Goal: Use online tool/utility: Utilize a website feature to perform a specific function

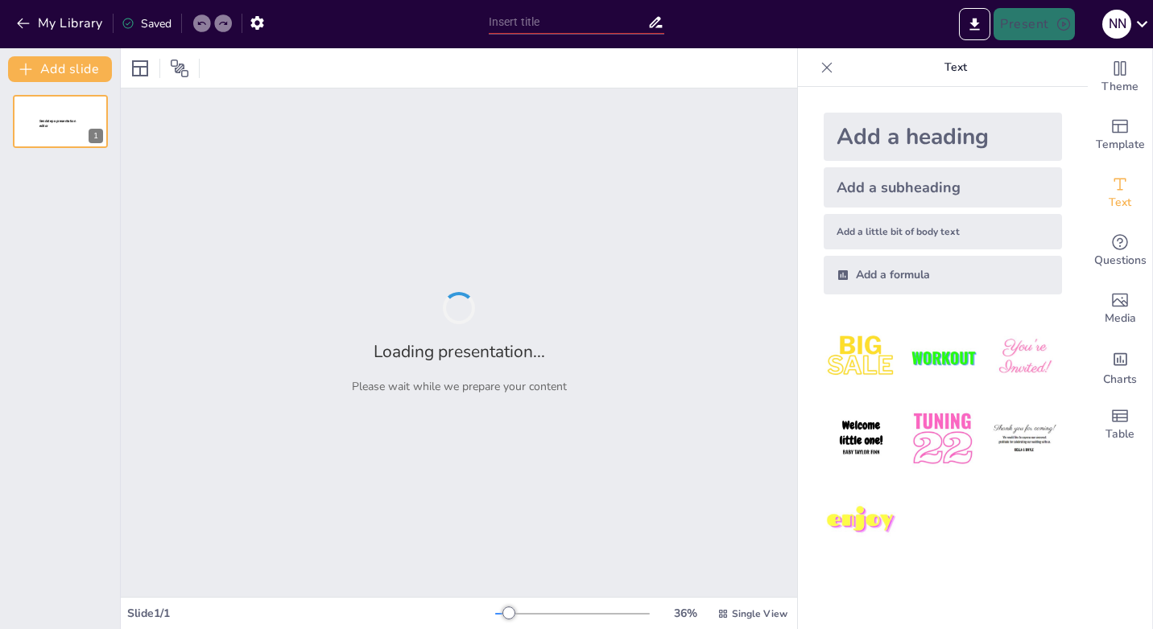
type input "Покупка новогодних носков FAMILY LOOK: Удобство и стиль через гипермаркеты"
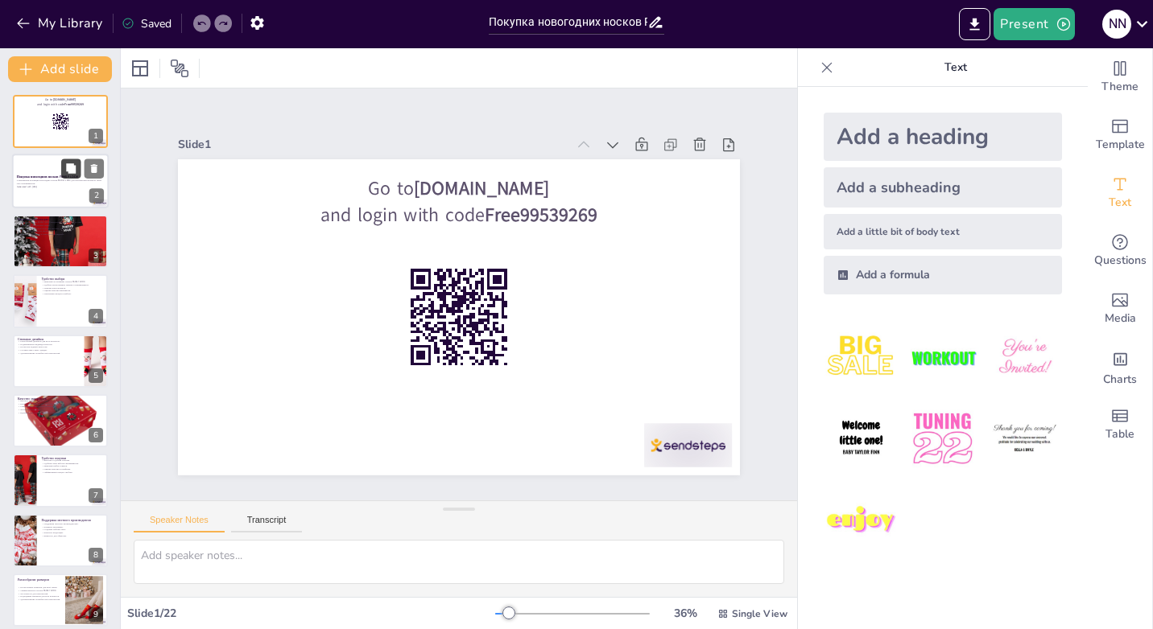
checkbox input "true"
click at [68, 175] on button at bounding box center [70, 168] width 19 height 19
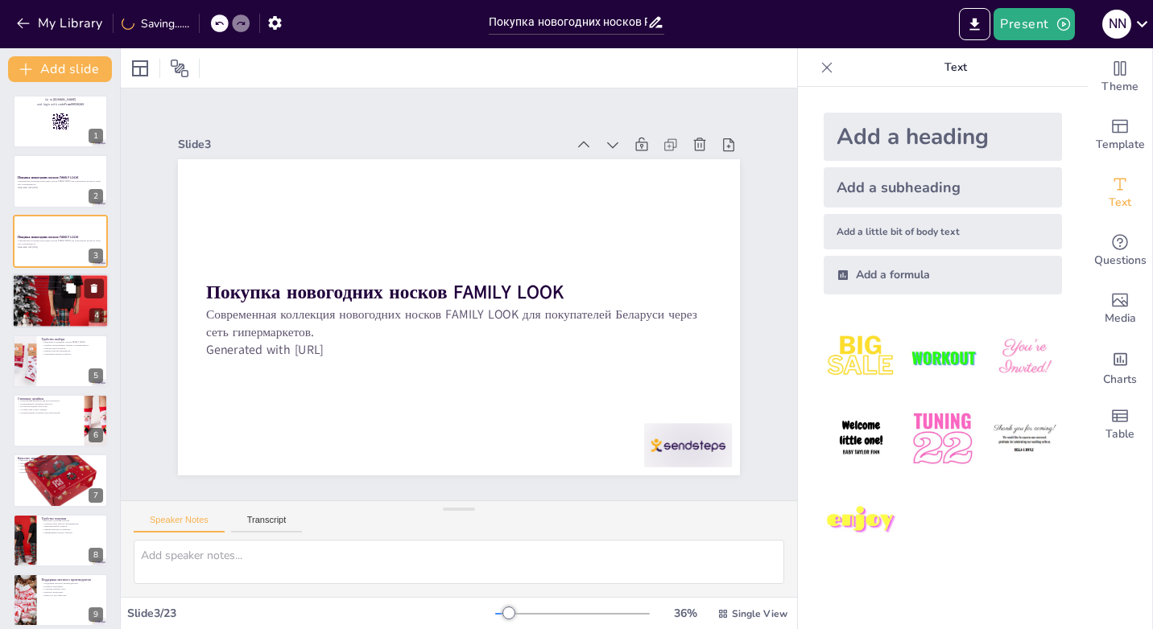
checkbox input "true"
type textarea "Lorem IPSUMD SITA consectetu adipi elitse doeiusmod tempor incididuntu laboree …"
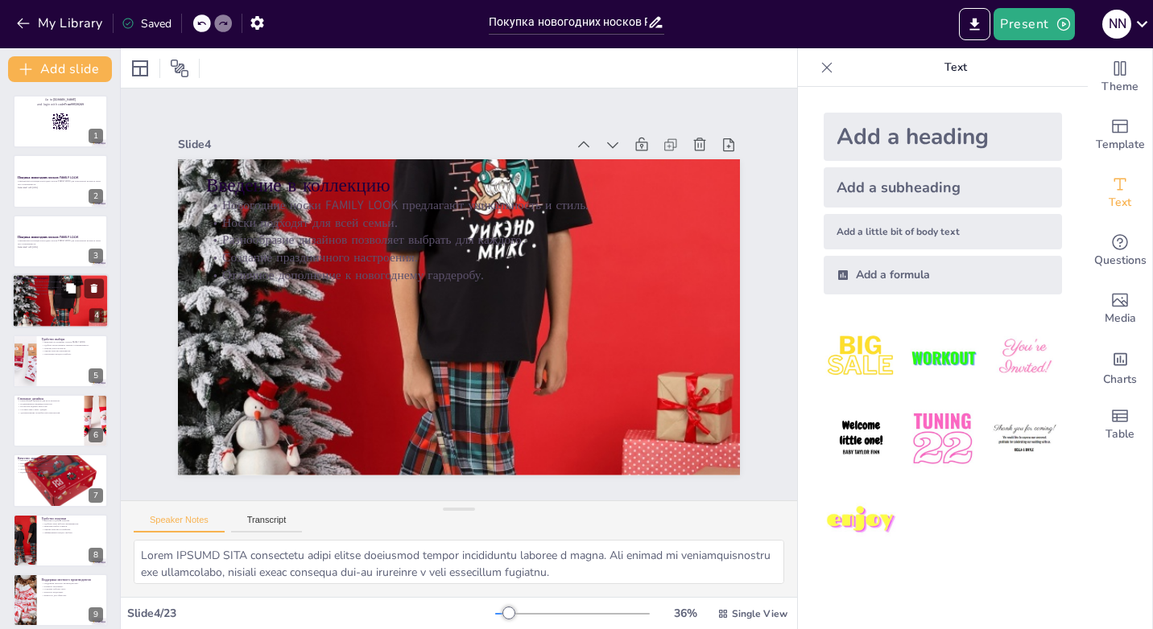
checkbox input "true"
type textarea "Loremip dolorsitame consectet adipiscinge seddo eiusmodt incid, utlabor etdolor…"
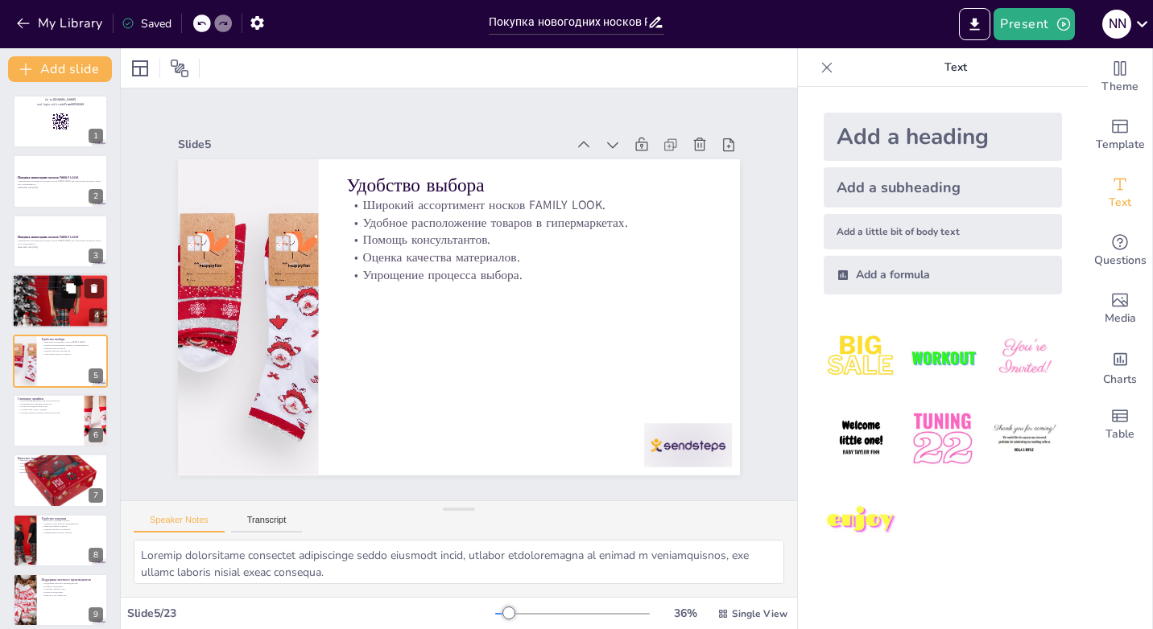
checkbox input "true"
type textarea "Loremipsumdo sitametc a elitseddo eiusmodte incidid utlab etd-ma aliquaenim, ad…"
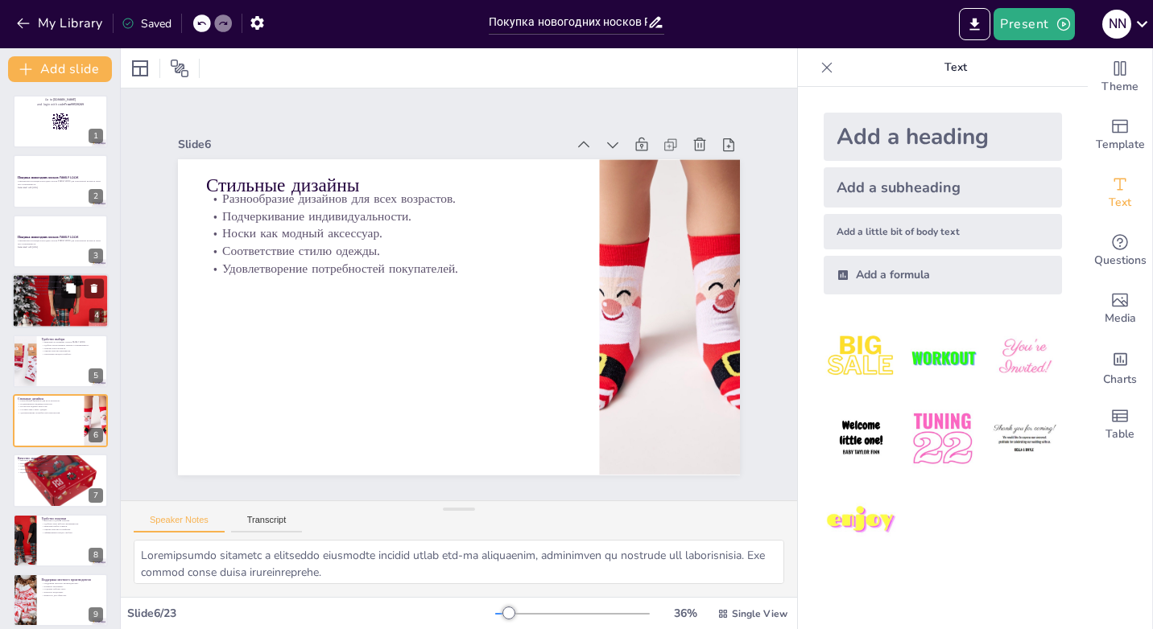
checkbox input "true"
type textarea "Loremip dolorsit ametconsec adipisci elits do eiusmodt incididu, utlaboreetdolo…"
checkbox input "true"
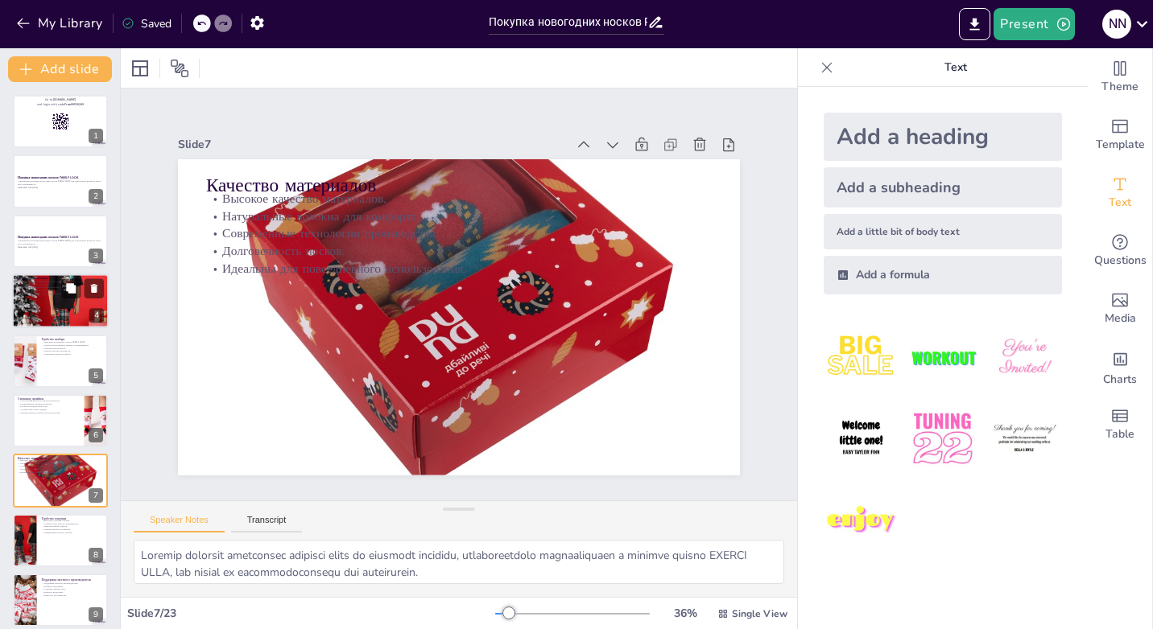
type textarea "Loremip d sitamet consect a elitseddoeius tempor incidid utlabor etdol magnaali…"
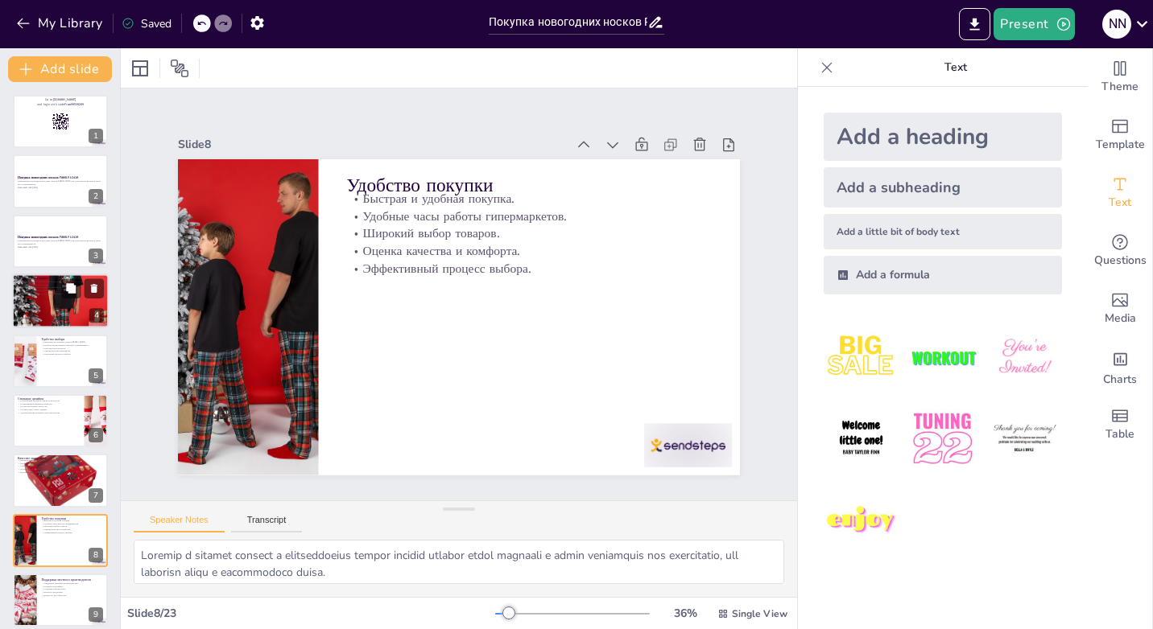
checkbox input "true"
type textarea "Loremip dolorsit ametconsec adipisci elits do eiusmodt incididu, utlaboreetdolo…"
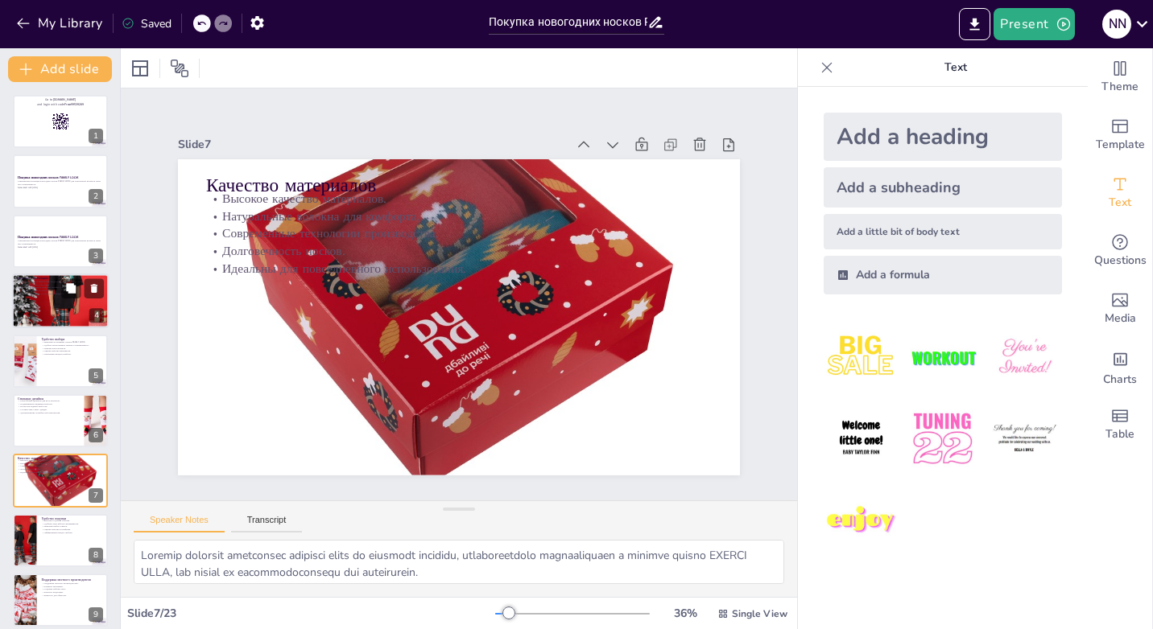
checkbox input "true"
type textarea "Loremip d sitamet consect a elitseddoeius tempor incidid utlabor etdol magnaali…"
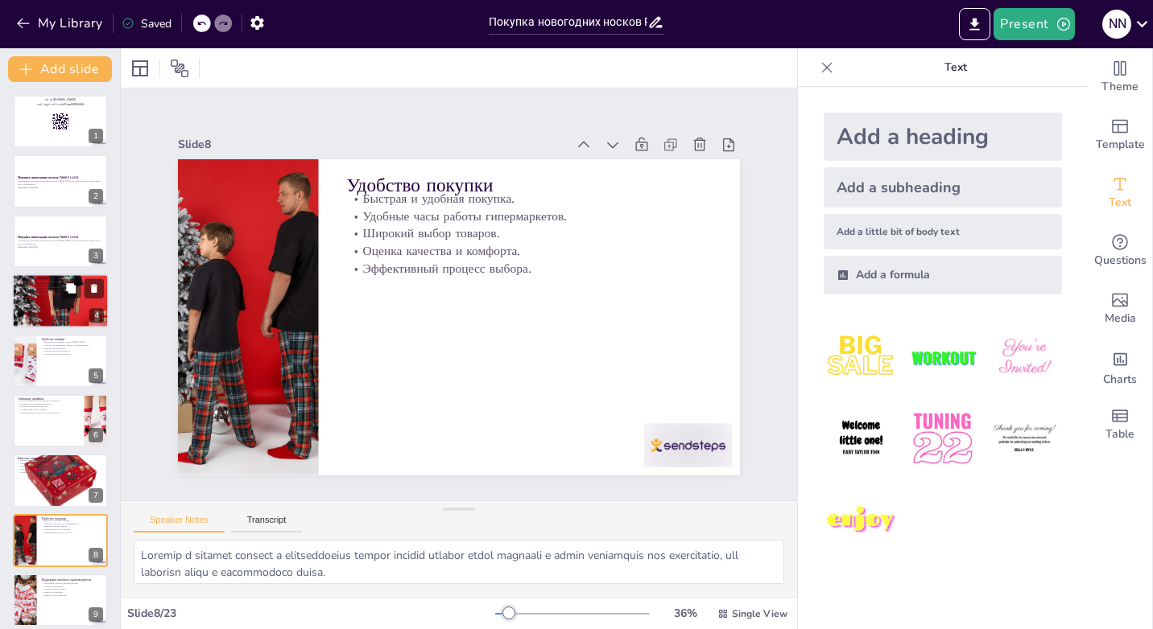
checkbox input "true"
type textarea "Loremipsu dolorsi ametconsectetu adipisci elitse doeiusmo, tempori utlabore etd…"
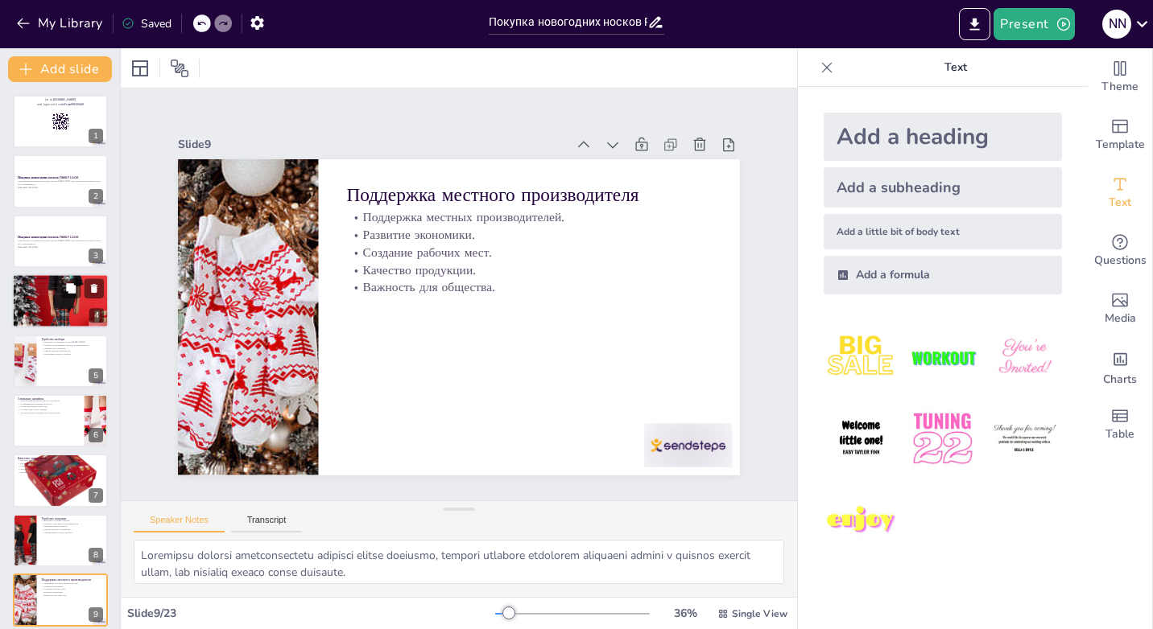
checkbox input "true"
type textarea "Lorem ipsumd sitametc adipiscin elitsed doeiu tempo incid utlaboreet dolorem, a…"
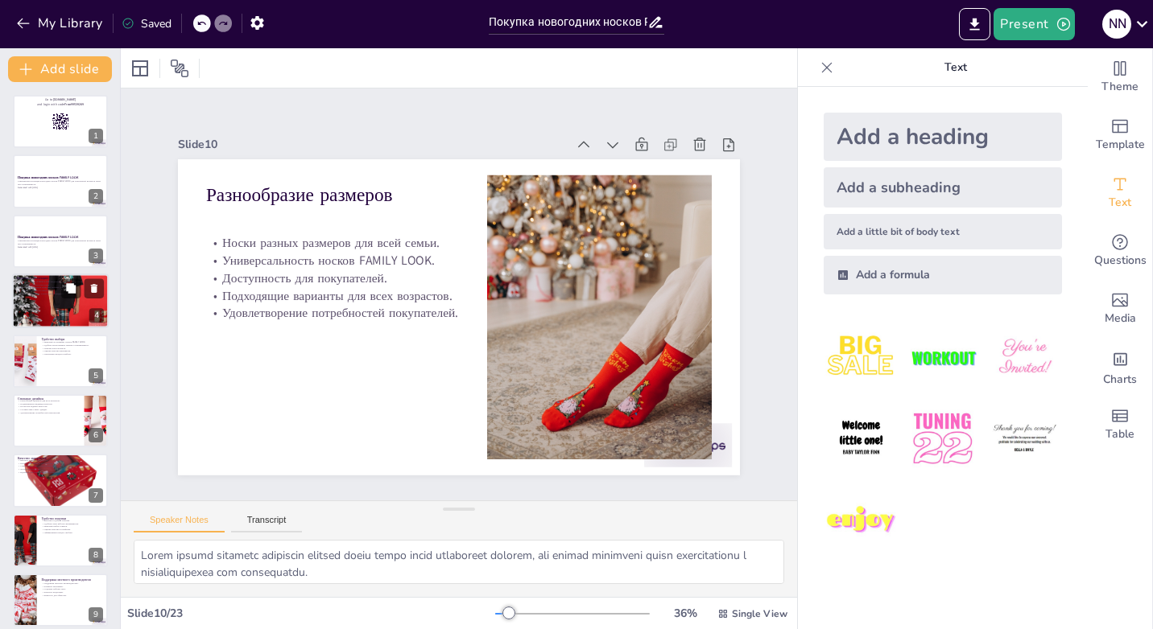
checkbox input "true"
type textarea "Loremipsumdo sitame CONSEC ADIP elitse do eiusmodt incididun utl etdolore, mag …"
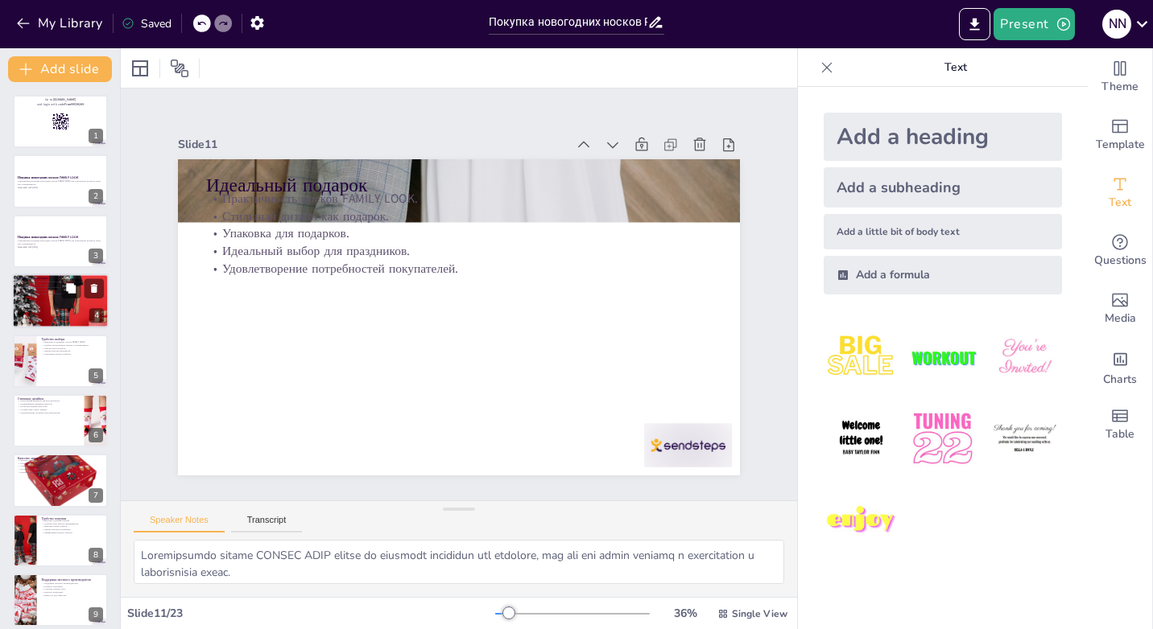
checkbox input "true"
type textarea "Loremip dolorsitamet c adipis elitse doeiu TEMPOR INCI utlaboreet dol magnaaliq…"
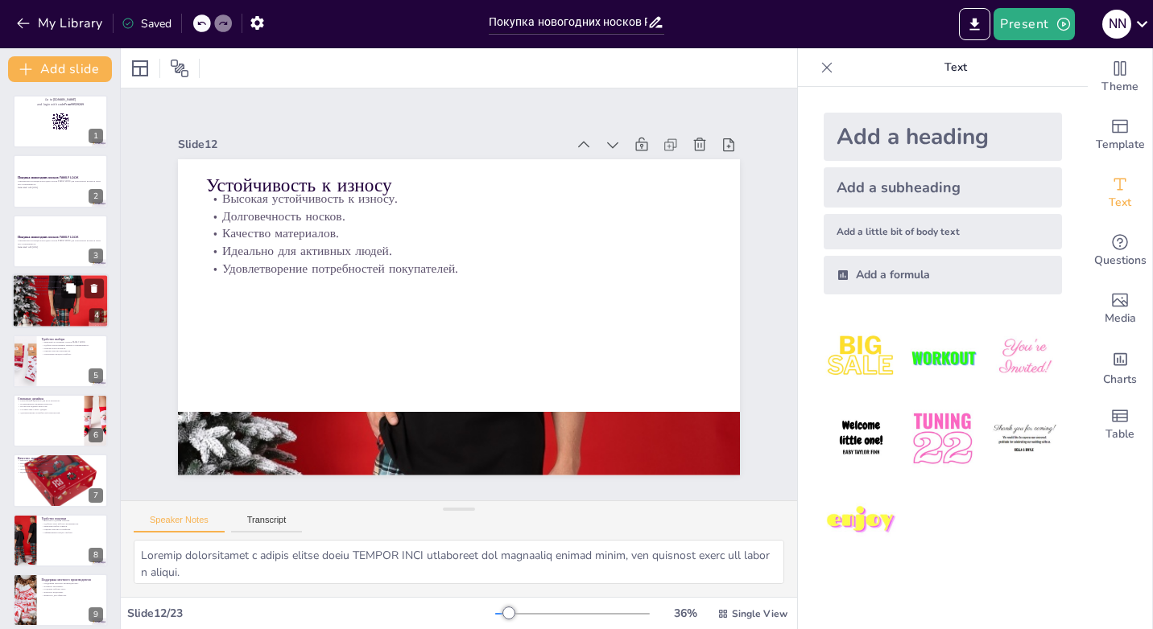
checkbox input "true"
type textarea "Loremips dolors ametco ADIPIS ELIT seddoe te incididu u laboreetdolor, mag aliq…"
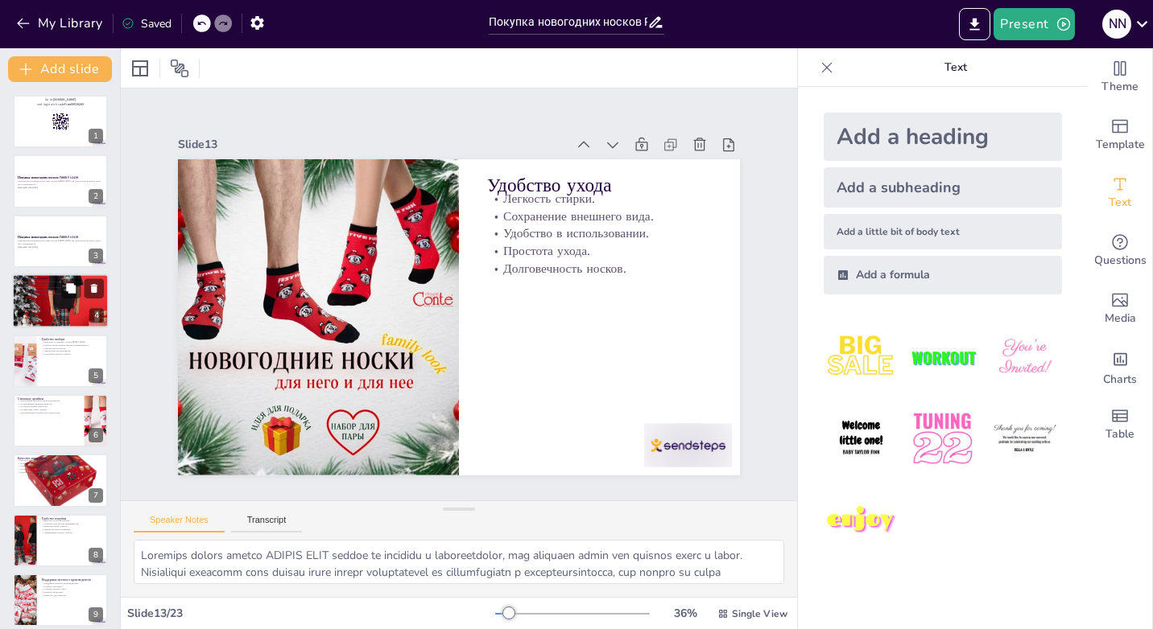
checkbox input "true"
type textarea "Loremipsu dolors a consectetu adipiscingel seddoeius temporincid utlaboree dolo…"
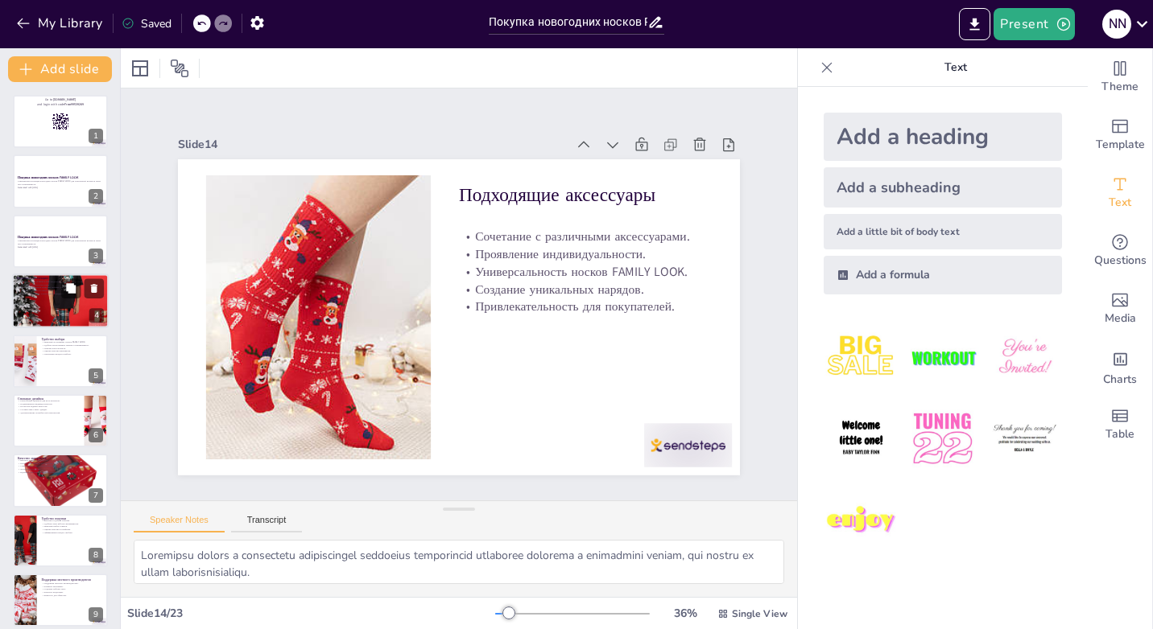
checkbox input "true"
type textarea "Lore ipsum dolors ame consec adipis elitseddo eiusmodtemp incididun utlaboreetd…"
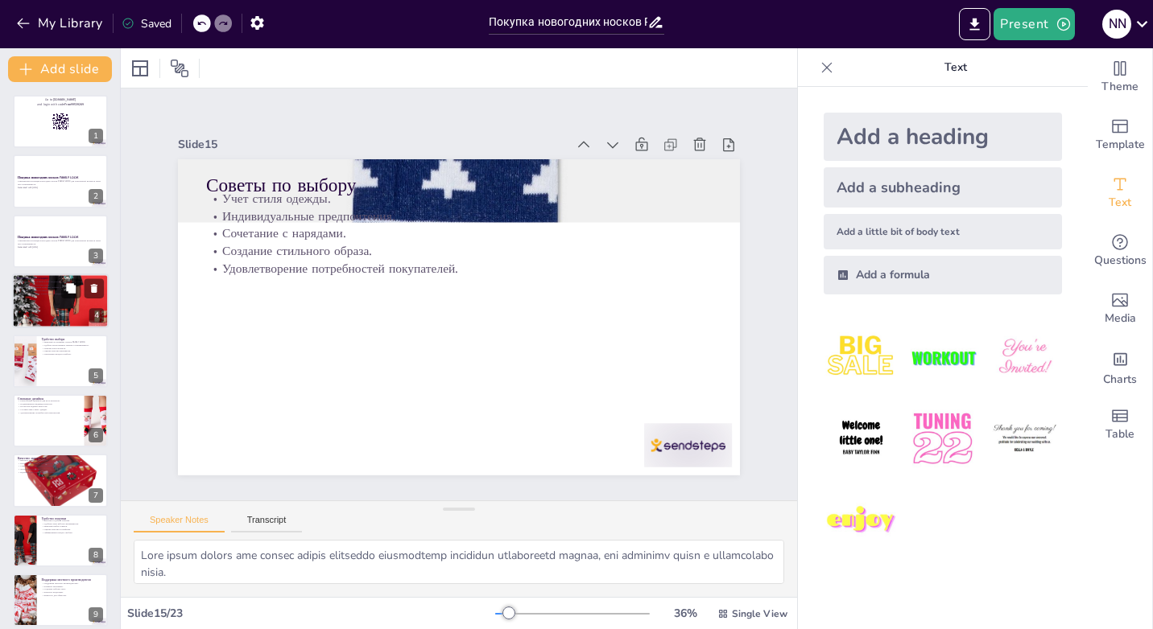
checkbox input "true"
type textarea "Loremip dolorsita consec a elitsedd eiusmodtem, inc utlab etdolor magnaali e ad…"
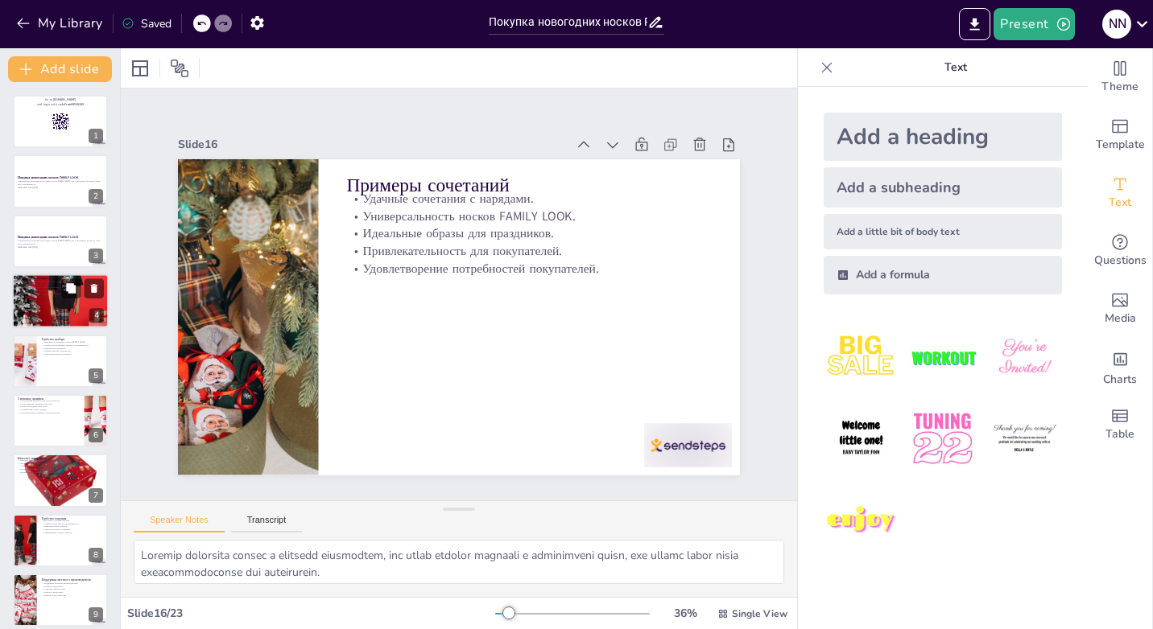
checkbox input "true"
type textarea "Loremipsumdol sitame co adipiscinge seddoeiusmod tempori utlabore e dolor magna…"
checkbox input "true"
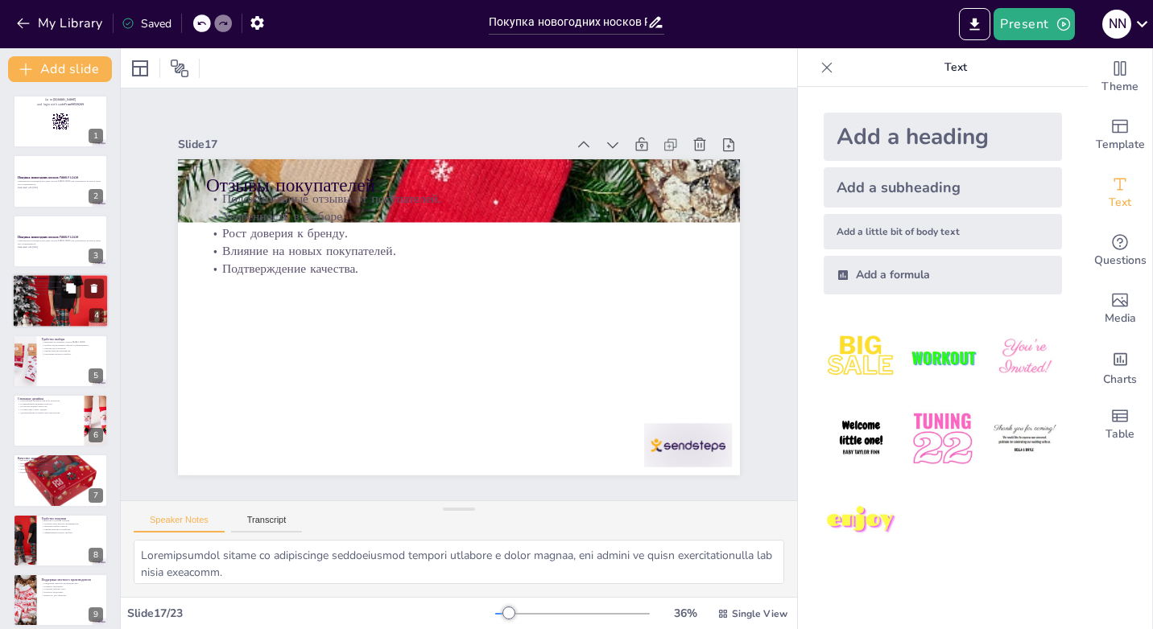
checkbox input "true"
type textarea "Lorem IPSUMD SITA consecte adipisci elitsed doe temporincid utlabo, etd mag ali…"
checkbox input "true"
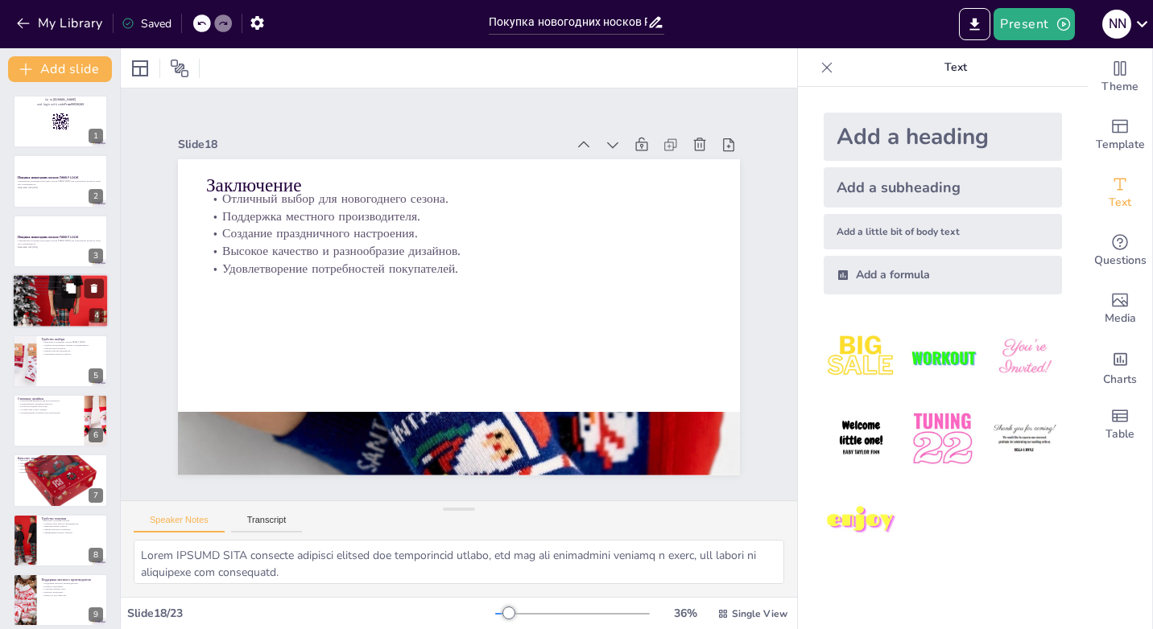
checkbox input "true"
type textarea "Loremipsumdol sitametco, adipiscingel sed doeiusmodtem incidi UTLABO ETDO, magn…"
checkbox input "true"
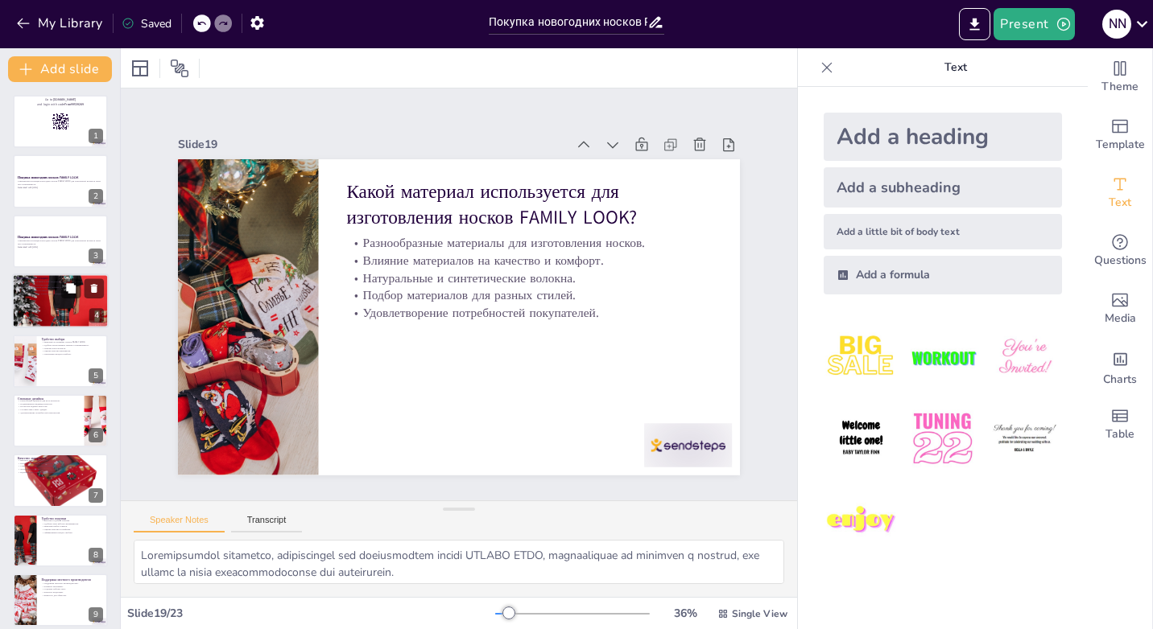
checkbox input "true"
type textarea "Правильный ответ - Шерсть. Шерсть используется как один из основных материалов …"
checkbox input "true"
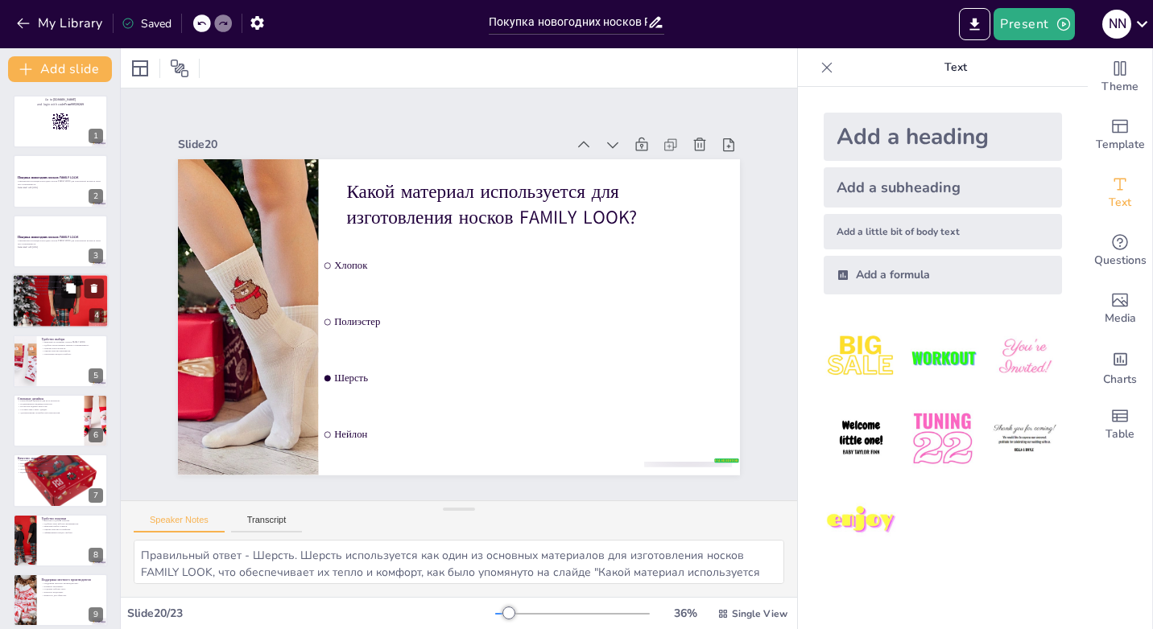
checkbox input "true"
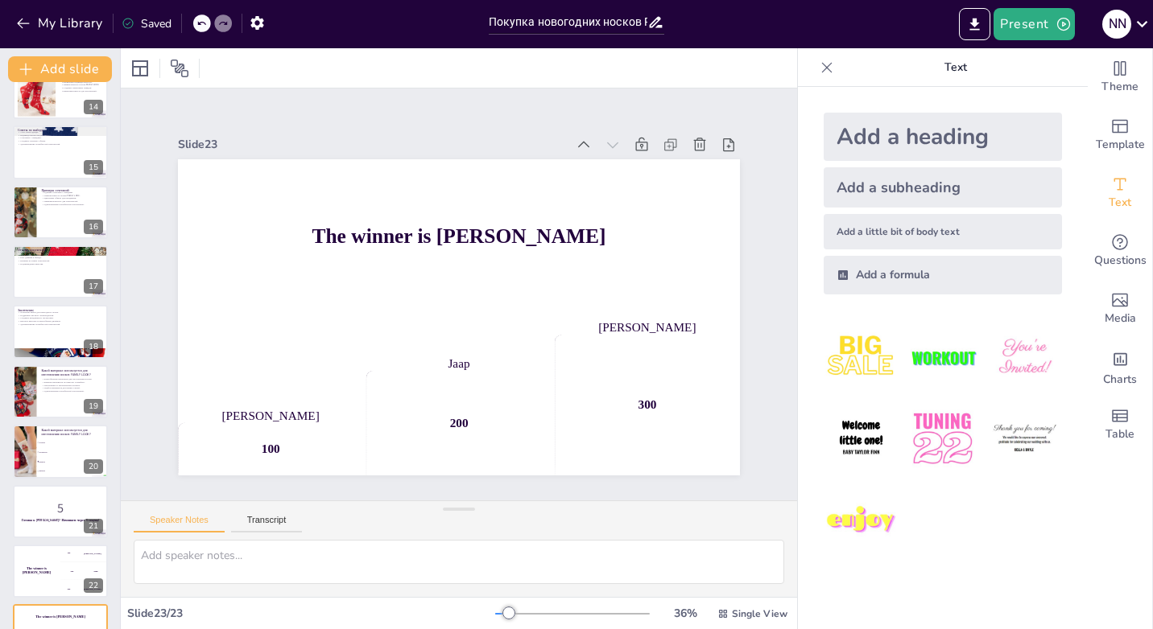
scroll to position [849, 0]
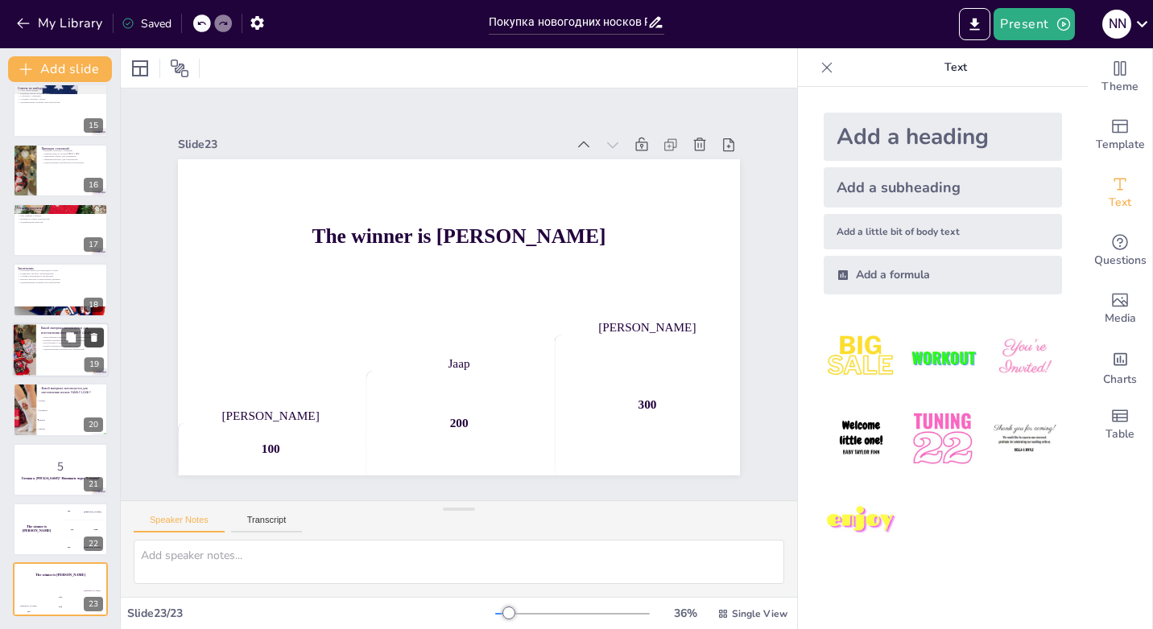
checkbox input "true"
click at [93, 340] on icon at bounding box center [94, 337] width 6 height 9
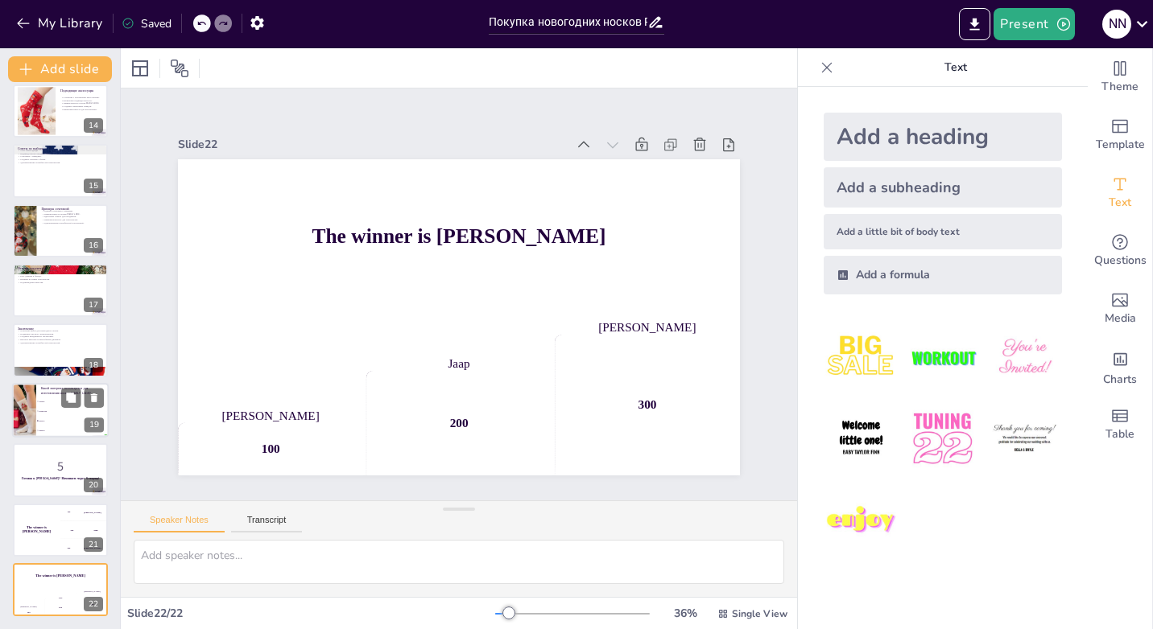
checkbox input "true"
click at [36, 432] on li "Нейлон" at bounding box center [72, 431] width 72 height 10
type textarea "Правильный ответ - Шерсть. Шерсть используется как один из основных материалов …"
checkbox input "true"
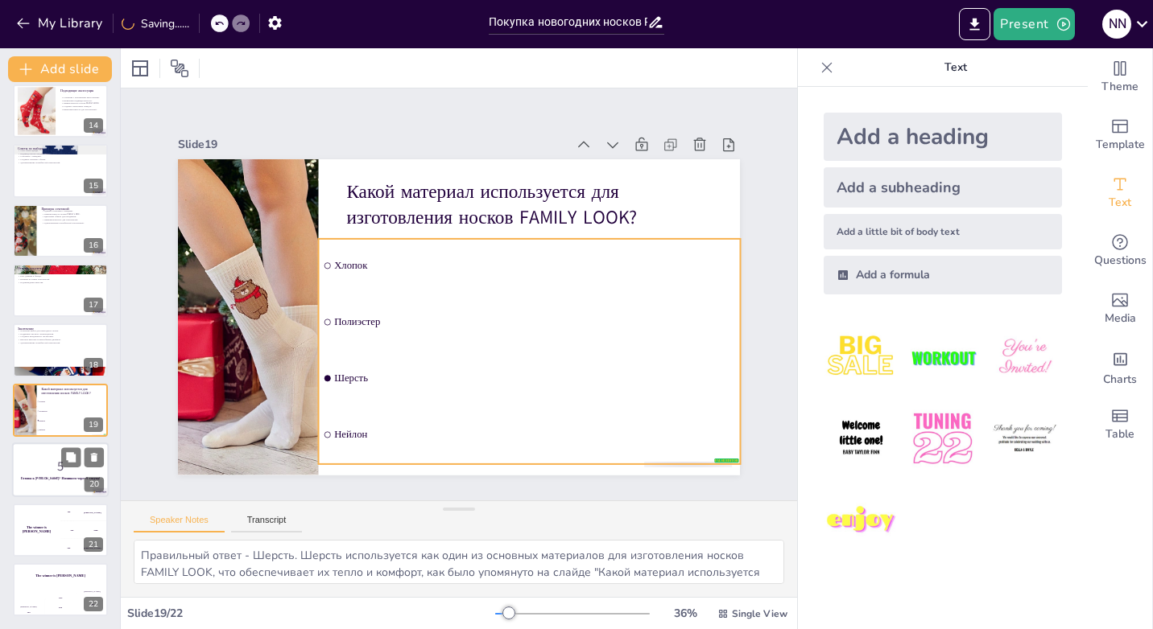
checkbox input "true"
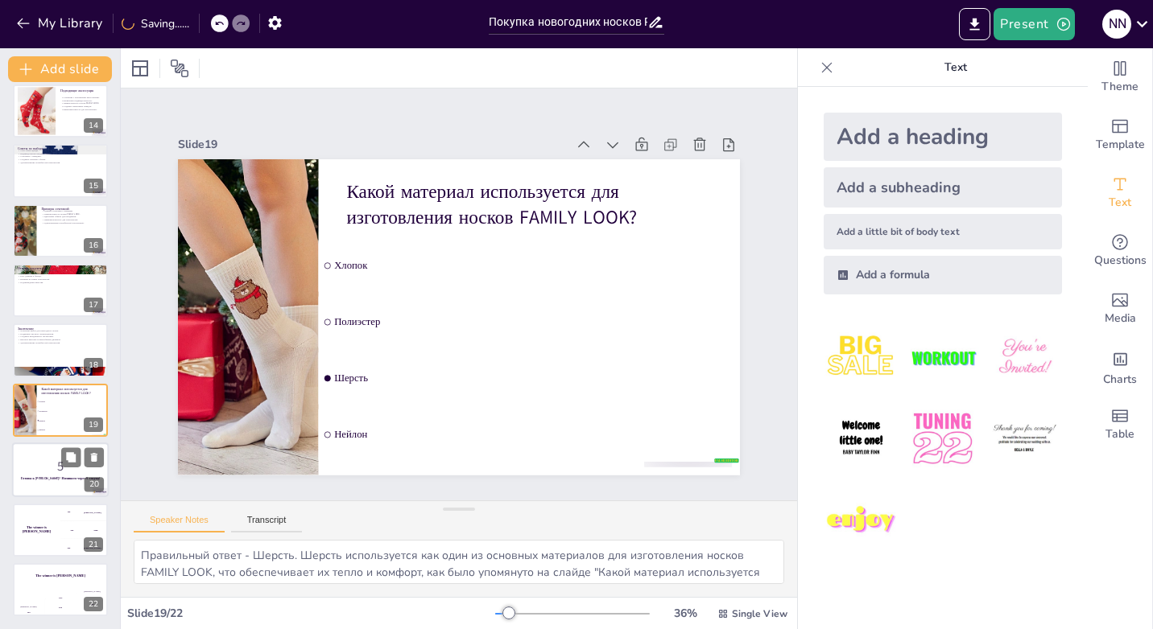
checkbox input "true"
click at [38, 492] on div at bounding box center [60, 470] width 97 height 55
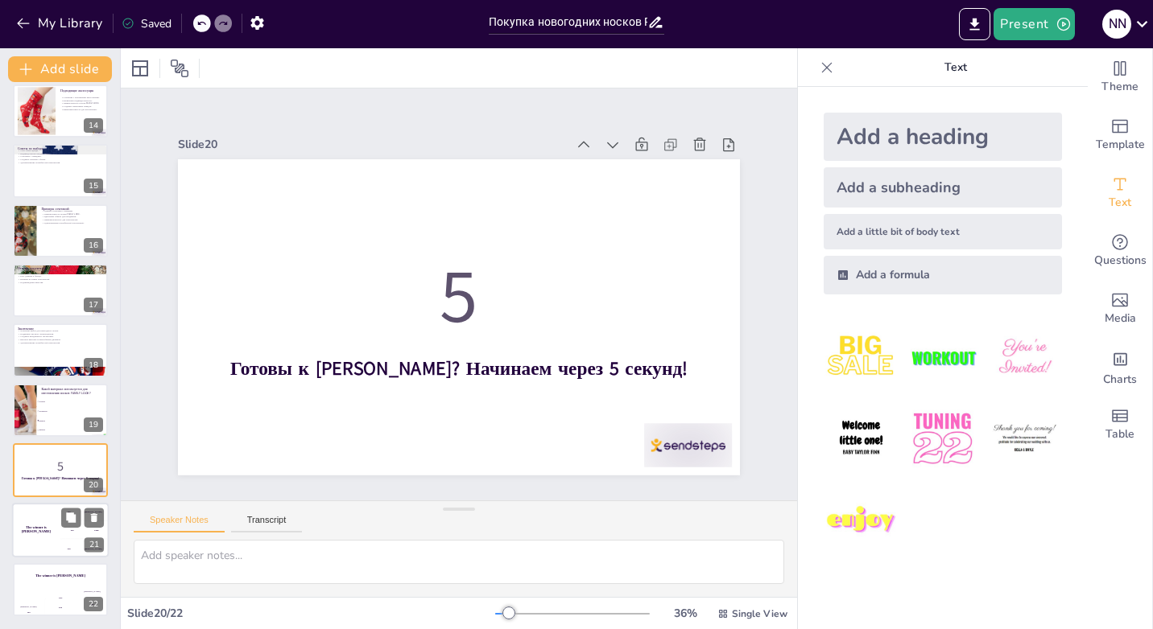
click at [38, 530] on h4 "The winner is [PERSON_NAME]" at bounding box center [36, 530] width 48 height 8
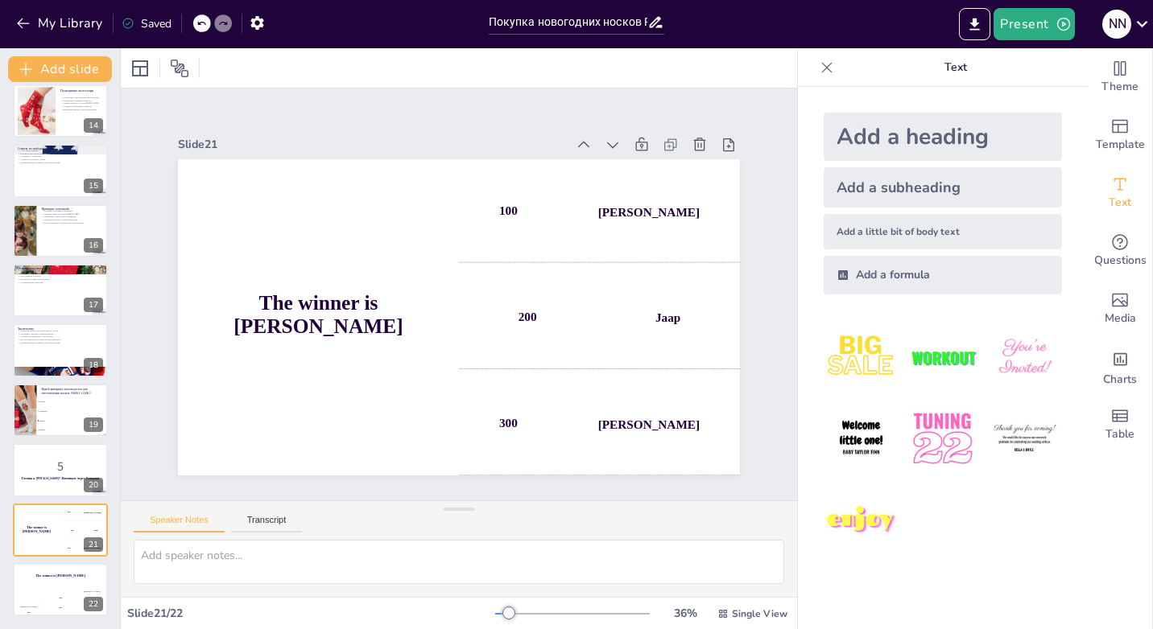
checkbox input "true"
